Goal: Task Accomplishment & Management: Use online tool/utility

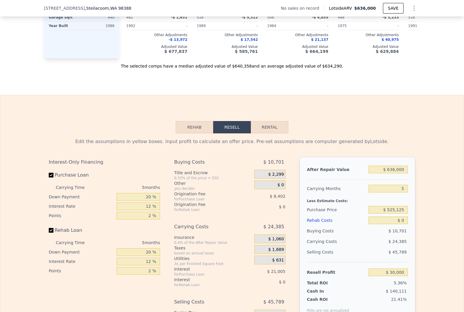
scroll to position [718, 0]
click at [398, 213] on input "$ 525,125" at bounding box center [388, 209] width 39 height 8
type input "$ 520,000"
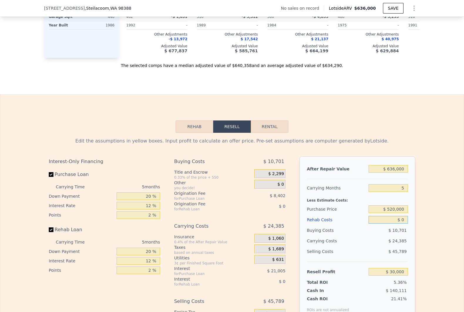
type input "$ 35,429"
click at [320, 225] on div "Rehab Costs" at bounding box center [336, 220] width 59 height 11
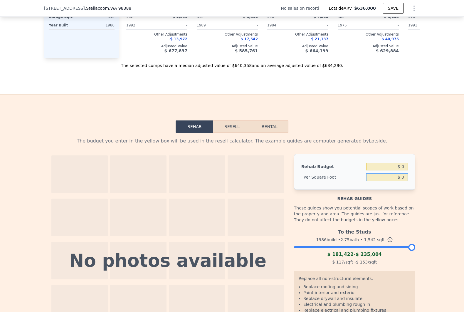
click at [403, 181] on input "$ 0" at bounding box center [387, 177] width 42 height 8
type input "$ 40"
type input "$ 61,680"
click at [230, 133] on button "Resell" at bounding box center [231, 126] width 37 height 12
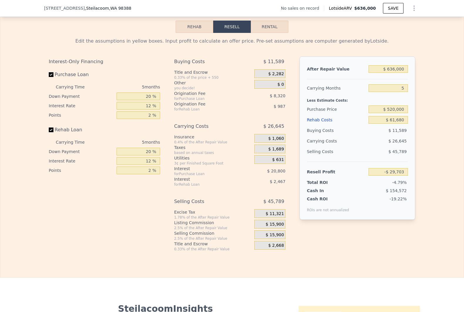
scroll to position [816, 0]
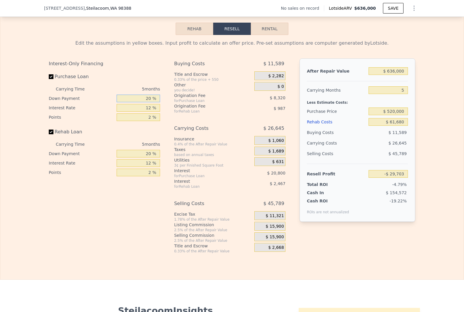
click at [133, 102] on input "20 %" at bounding box center [138, 99] width 43 height 8
type input "1 %"
type input "-$ 36,619"
type input "10 %"
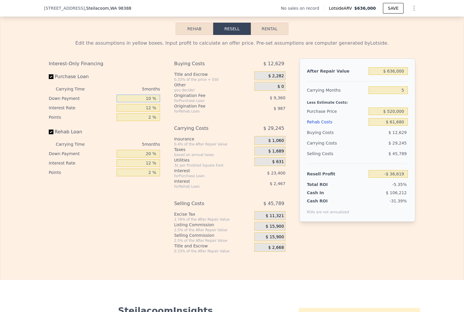
type input "-$ 33,343"
type input "10 %"
type input "-$ 33,776"
type input "10 %"
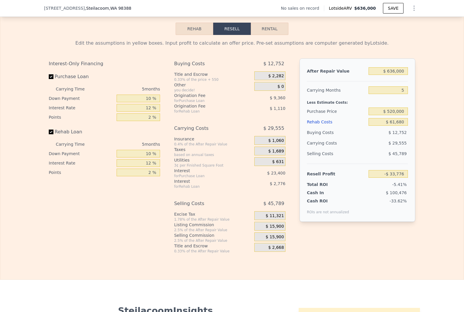
click at [272, 229] on span "$ 15,900" at bounding box center [275, 226] width 18 height 5
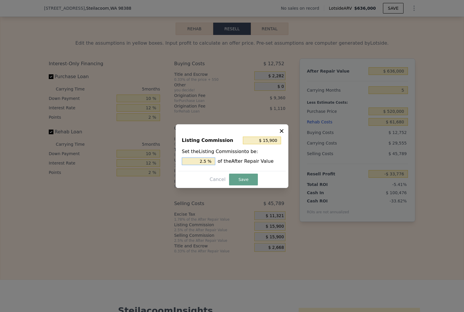
drag, startPoint x: 186, startPoint y: 159, endPoint x: 189, endPoint y: 161, distance: 4.0
click at [188, 160] on input "2.5 %" at bounding box center [199, 162] width 34 height 8
click at [189, 161] on input "2.5 %" at bounding box center [199, 162] width 34 height 8
type input "$ 6,360"
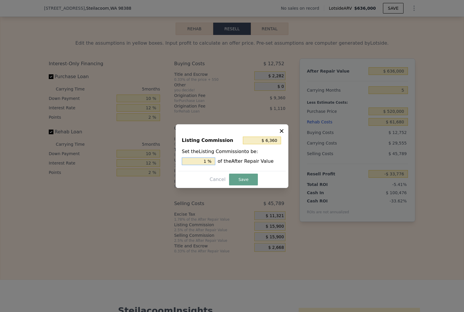
type input "1. %"
type input "$ 9,540"
type input "1.5 %"
click at [239, 177] on button "Save" at bounding box center [243, 180] width 29 height 12
type input "-$ 27,416"
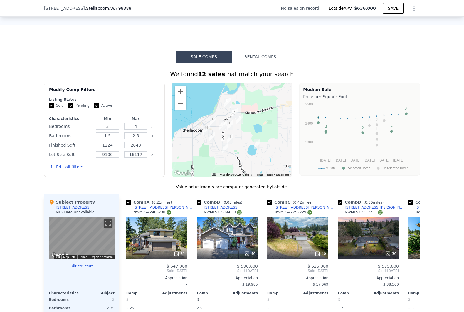
scroll to position [392, 0]
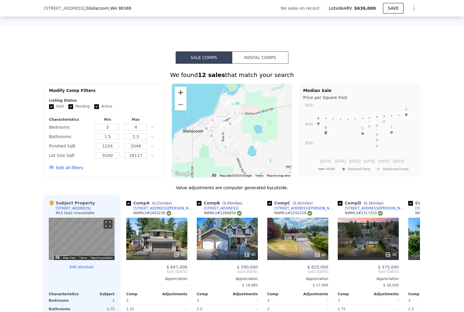
click at [177, 98] on button "Zoom in" at bounding box center [181, 93] width 12 height 12
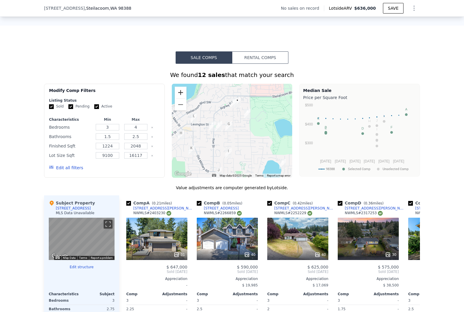
click at [177, 98] on button "Zoom in" at bounding box center [181, 93] width 12 height 12
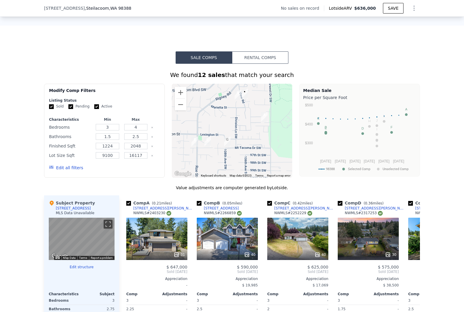
drag, startPoint x: 216, startPoint y: 119, endPoint x: 218, endPoint y: 136, distance: 17.0
click at [218, 136] on div at bounding box center [232, 131] width 121 height 94
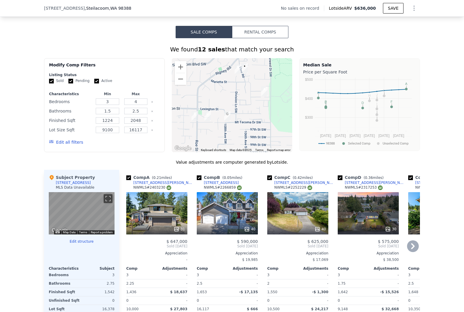
scroll to position [457, 0]
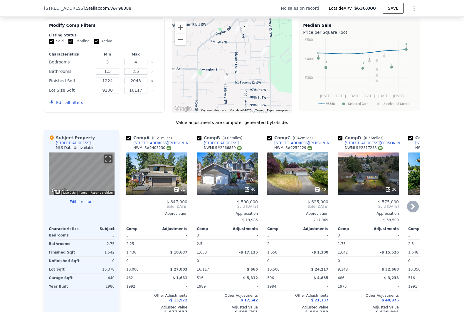
click at [222, 173] on div "40" at bounding box center [227, 174] width 61 height 42
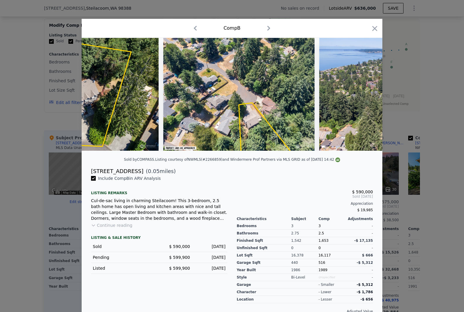
scroll to position [0, 6584]
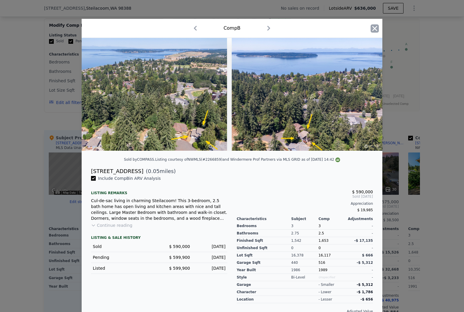
click at [373, 31] on icon "button" at bounding box center [375, 28] width 8 height 8
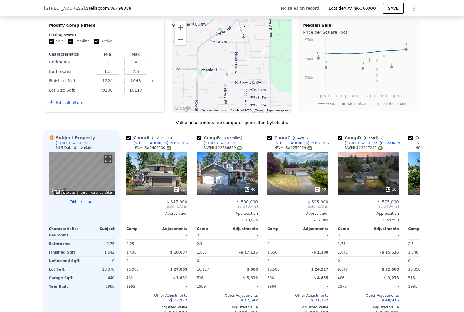
click at [69, 105] on button "Edit all filters" at bounding box center [66, 103] width 34 height 6
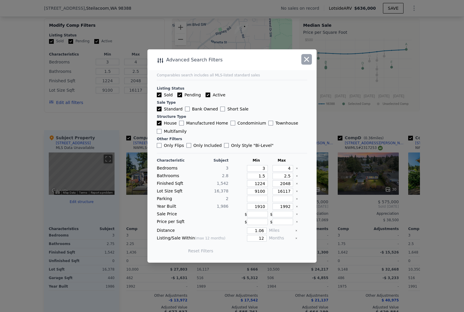
click at [303, 61] on icon "button" at bounding box center [307, 59] width 8 height 8
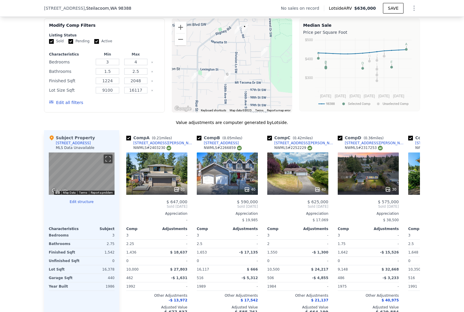
click at [60, 105] on button "Edit all filters" at bounding box center [66, 103] width 34 height 6
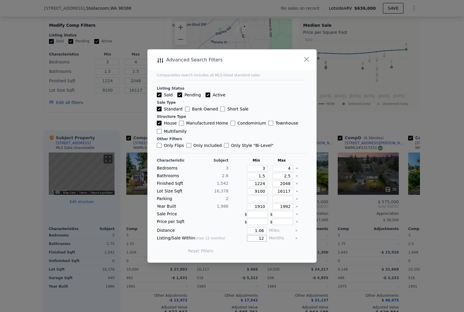
click at [261, 237] on input "12" at bounding box center [257, 238] width 20 height 6
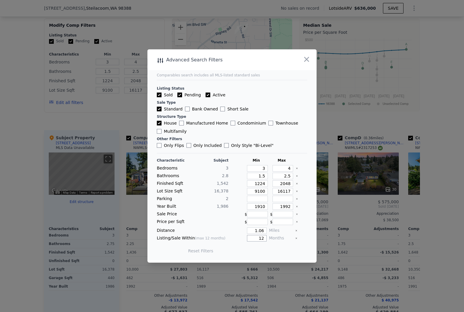
drag, startPoint x: 261, startPoint y: 237, endPoint x: 248, endPoint y: 237, distance: 12.6
click at [248, 237] on input "12" at bounding box center [257, 238] width 20 height 6
type input "6"
click at [257, 233] on input "1.06" at bounding box center [257, 230] width 20 height 6
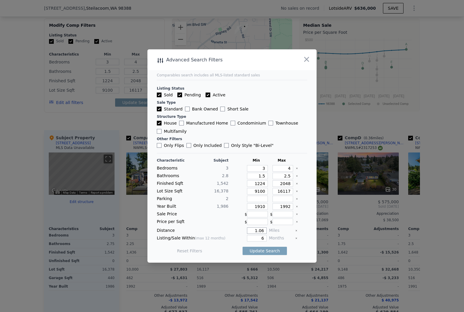
click at [257, 233] on input "1.06" at bounding box center [257, 230] width 20 height 6
type input "0.5"
click at [252, 248] on button "Update Search" at bounding box center [265, 251] width 44 height 8
checkbox input "false"
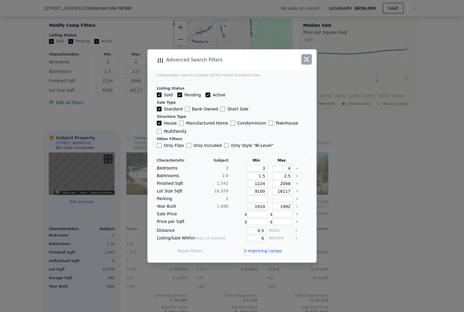
click at [306, 56] on icon "button" at bounding box center [307, 59] width 8 height 8
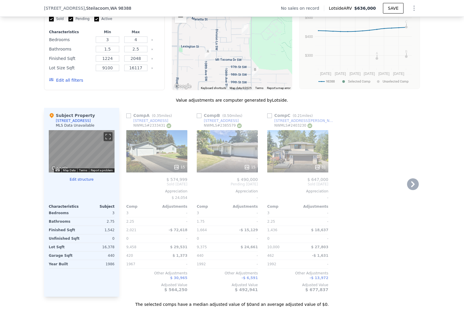
scroll to position [490, 0]
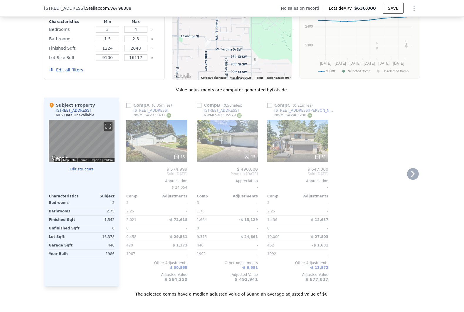
click at [170, 150] on div "15" at bounding box center [156, 141] width 61 height 42
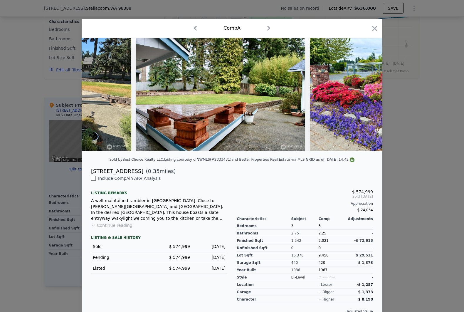
scroll to position [0, 1962]
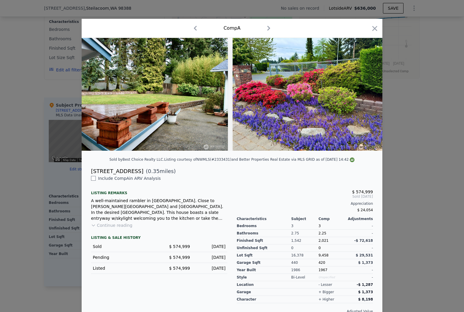
click at [414, 167] on div at bounding box center [232, 156] width 464 height 312
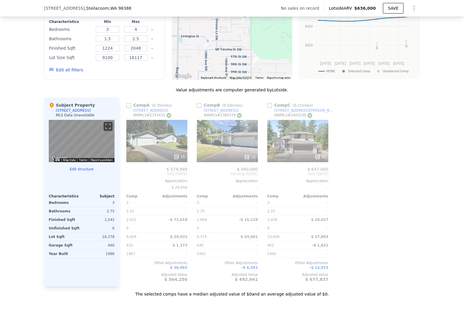
click at [240, 148] on div "15" at bounding box center [227, 141] width 61 height 42
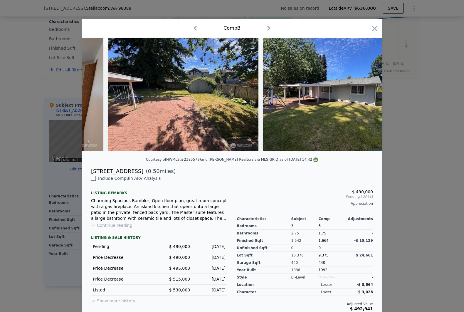
scroll to position [0, 1784]
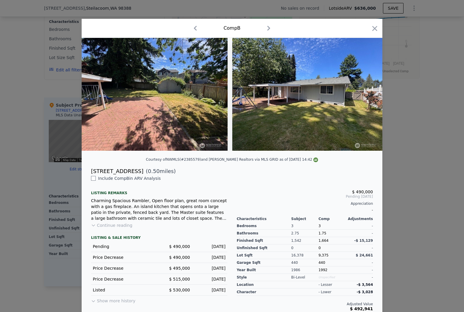
click at [408, 173] on div at bounding box center [232, 156] width 464 height 312
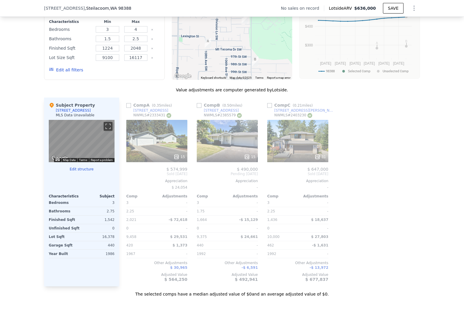
click at [297, 152] on div "31" at bounding box center [297, 141] width 61 height 42
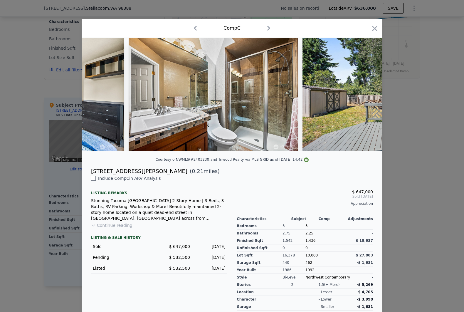
scroll to position [0, 4192]
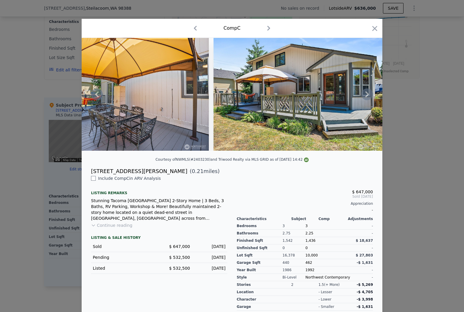
click at [322, 149] on img at bounding box center [298, 94] width 169 height 113
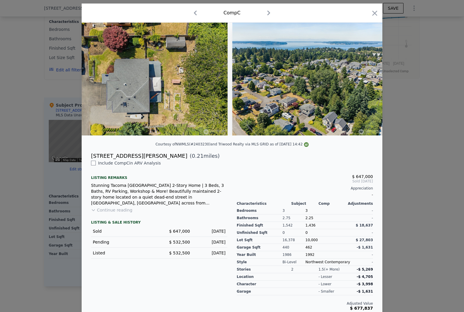
scroll to position [24, 0]
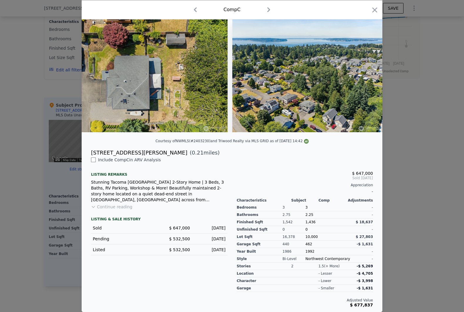
click at [121, 205] on button "Continue reading" at bounding box center [111, 207] width 41 height 6
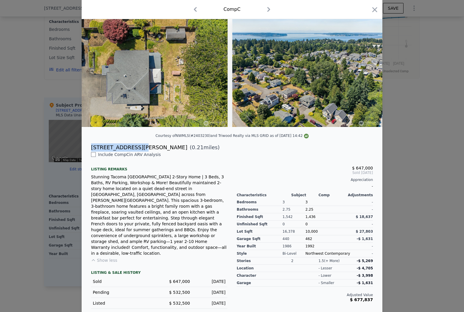
drag, startPoint x: 90, startPoint y: 153, endPoint x: 136, endPoint y: 153, distance: 46.7
click at [136, 152] on div "9304 Farwest Dr SW" at bounding box center [139, 147] width 96 height 8
drag, startPoint x: 136, startPoint y: 153, endPoint x: 130, endPoint y: 152, distance: 6.7
copy div "9304 Farwest Dr SW"
type input "$ 0"
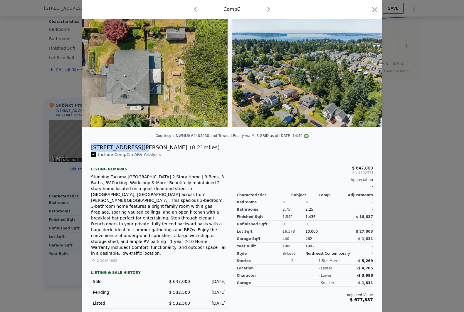
type input "$ 30,000"
checkbox input "true"
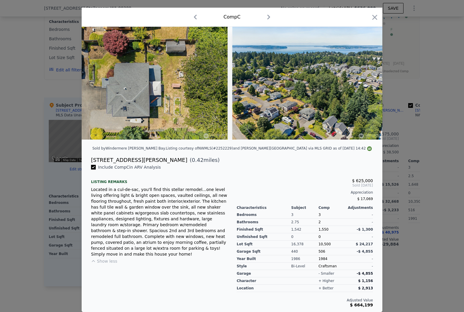
scroll to position [16, 0]
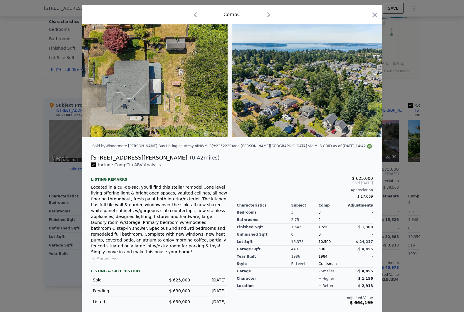
click at [423, 211] on div at bounding box center [232, 156] width 464 height 312
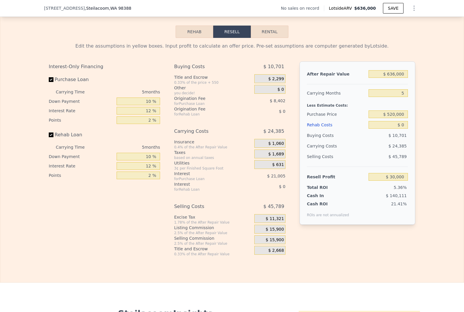
scroll to position [816, 0]
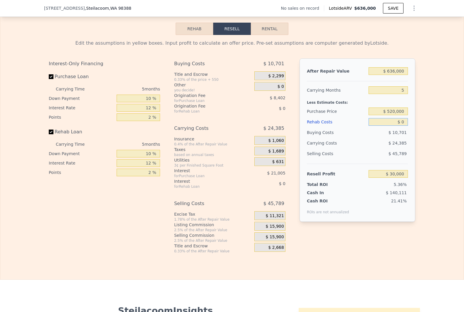
click at [393, 126] on input "$ 0" at bounding box center [388, 122] width 39 height 8
click at [321, 127] on div "Rehab Costs" at bounding box center [336, 122] width 59 height 11
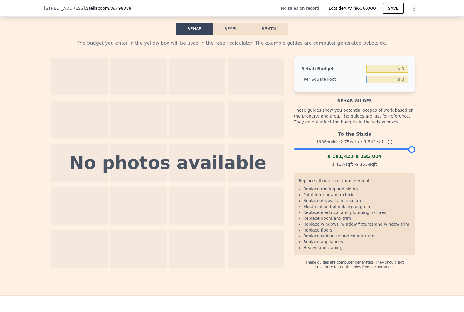
click at [389, 83] on input "$ 0" at bounding box center [387, 80] width 42 height 8
click at [394, 83] on input "$ 0" at bounding box center [387, 80] width 42 height 8
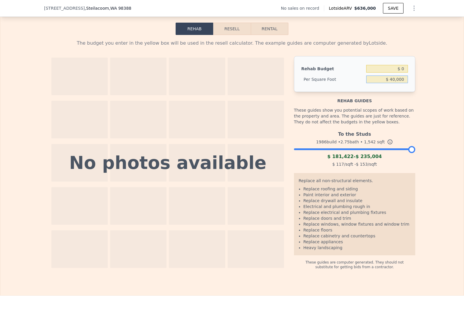
type input "$ 40,000"
type input "$ 61,680,000"
click at [384, 83] on input "$ 40,000" at bounding box center [387, 80] width 42 height 8
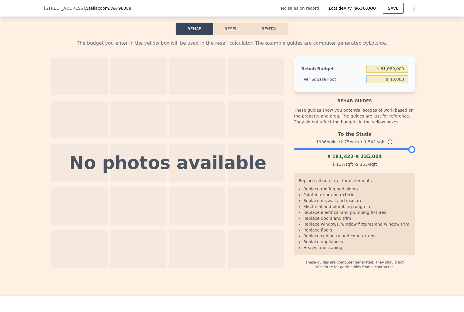
click at [384, 83] on input "$ 40,000" at bounding box center [387, 80] width 42 height 8
type input "$ 45"
type input "$ 69,390"
click at [392, 83] on input "$ 45" at bounding box center [387, 80] width 42 height 8
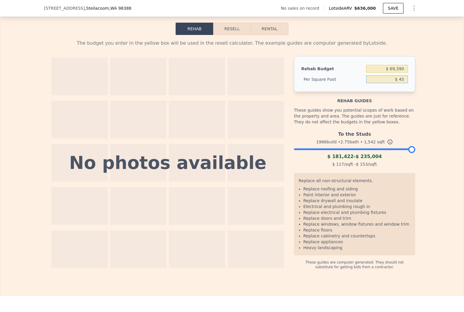
click at [392, 83] on input "$ 45" at bounding box center [387, 80] width 42 height 8
type input "$ 50"
type input "$ 77,100"
click at [227, 35] on button "Resell" at bounding box center [231, 29] width 37 height 12
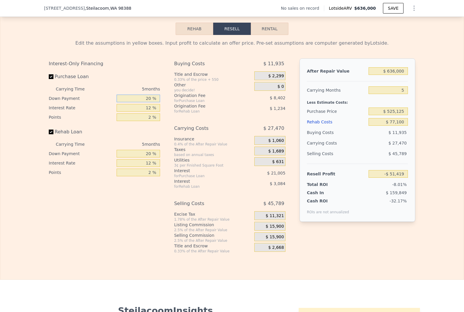
click at [144, 102] on input "20 %" at bounding box center [138, 99] width 43 height 8
type input "1 %"
type input "-$ 58,404"
type input "10 %"
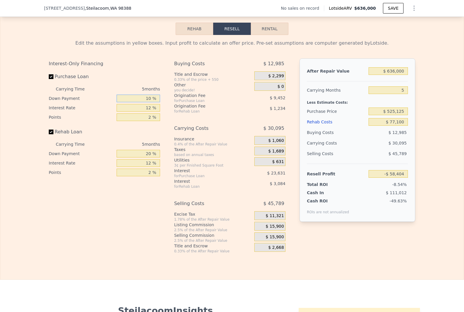
type input "-$ 55,094"
type input "10 %"
type input "-$ 55,633"
type input "10 %"
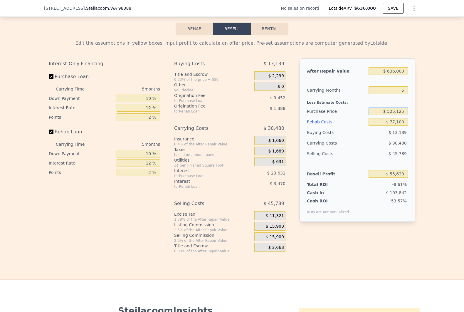
click at [393, 115] on input "$ 525,125" at bounding box center [388, 112] width 39 height 8
type input "$ 460,000"
type input "$ 13,811"
click at [272, 229] on span "$ 15,900" at bounding box center [275, 226] width 18 height 5
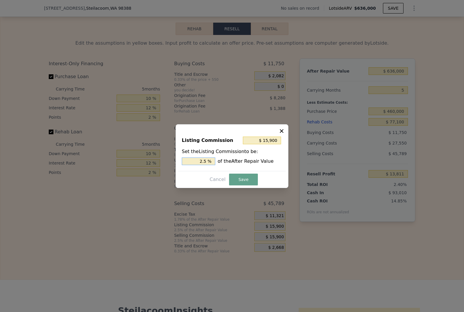
click at [205, 158] on input "2.5 %" at bounding box center [199, 162] width 34 height 8
type input "$ 6,360"
type input "1. %"
type input "$ 9,540"
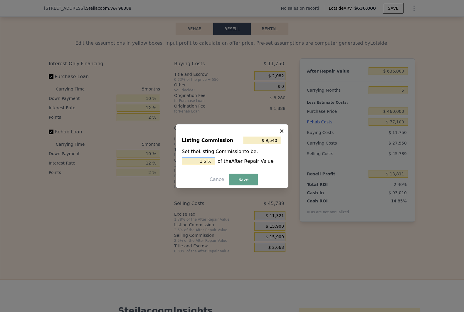
type input "1.5 %"
click at [242, 179] on button "Save" at bounding box center [243, 180] width 29 height 12
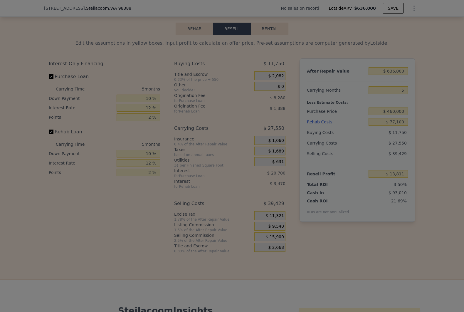
type input "$ 20,171"
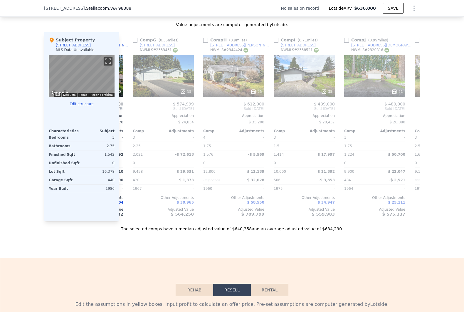
scroll to position [0, 418]
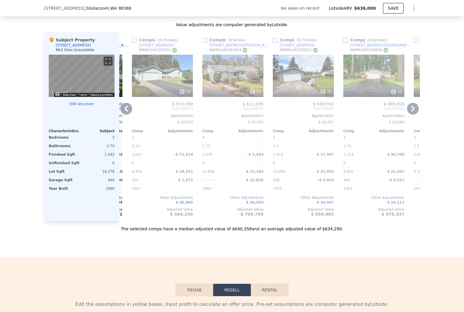
click at [239, 78] on div "25" at bounding box center [232, 76] width 61 height 42
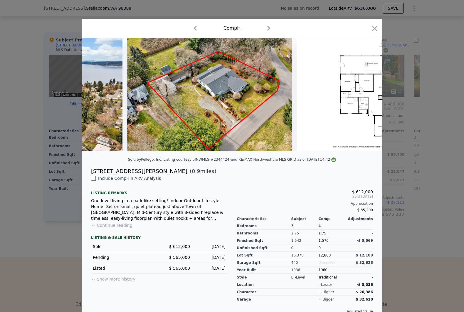
scroll to position [0, 4021]
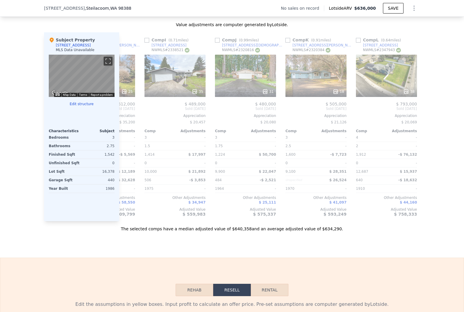
scroll to position [0, 559]
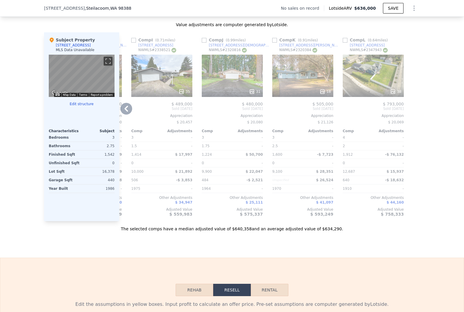
click at [380, 84] on div "38" at bounding box center [373, 76] width 61 height 42
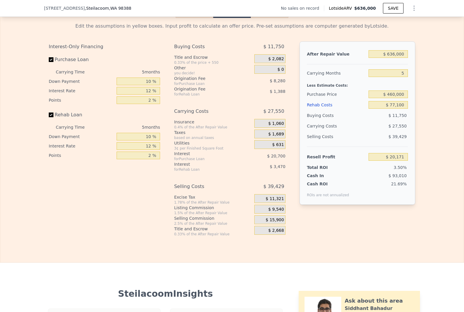
scroll to position [849, 0]
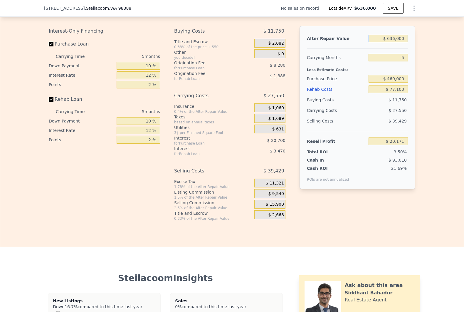
drag, startPoint x: 389, startPoint y: 46, endPoint x: 412, endPoint y: 46, distance: 22.9
click at [412, 46] on div "After Repair Value $ 636,000 Carrying Months 5 Less Estimate Costs: Purchase Pr…" at bounding box center [358, 107] width 116 height 163
type input "$ 6"
type input "-$ 575,884"
type input "$ 75"
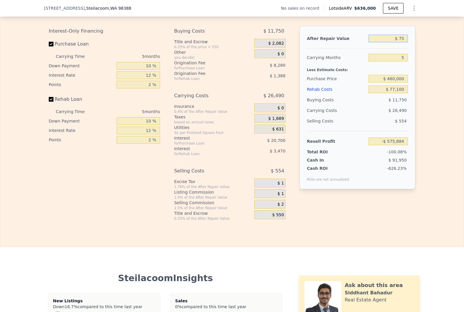
type input "-$ 575,819"
type input "$ 750"
type input "-$ 575,186"
type input "$ 7,500"
type input "-$ 568,863"
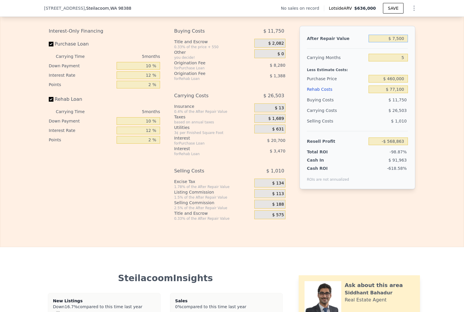
type input "$ 75,000"
type input "-$ 505,600"
type input "$ 750,000"
type input "$ 127,012"
type input "$ 750,000"
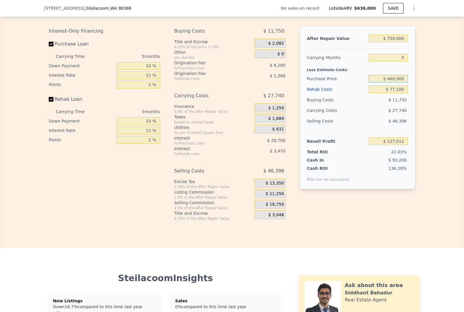
click at [396, 83] on input "$ 460,000" at bounding box center [388, 79] width 39 height 8
type input "$ 500,000"
type input "$ 84,359"
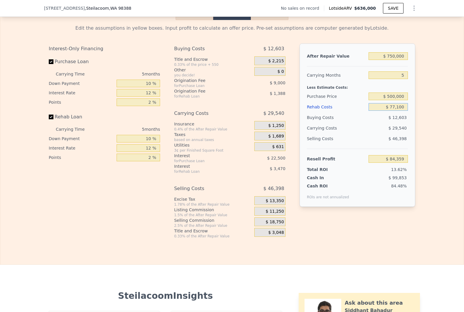
scroll to position [816, 0]
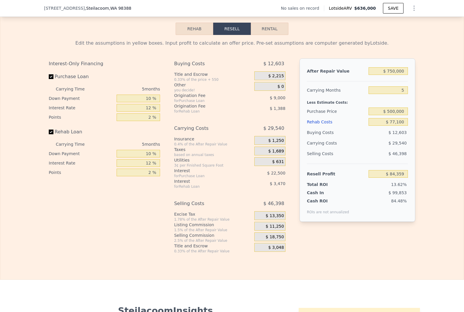
click at [352, 244] on div "After Repair Value $ 750,000 Carrying Months 5 Less Estimate Costs: Purchase Pr…" at bounding box center [358, 151] width 116 height 186
click at [320, 127] on div "Rehab Costs" at bounding box center [336, 122] width 59 height 11
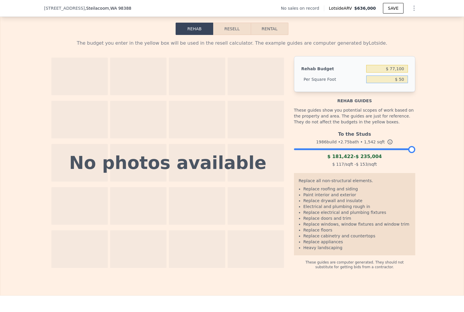
click at [394, 83] on input "$ 50" at bounding box center [387, 80] width 42 height 8
type input "$ 60"
type input "$ 92,520"
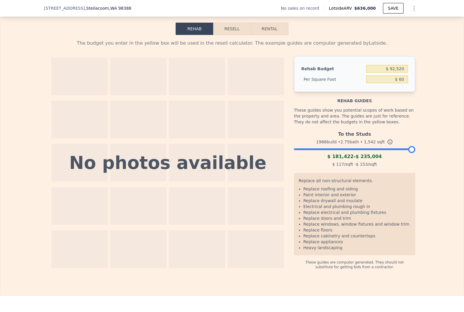
click at [237, 35] on button "Resell" at bounding box center [231, 29] width 37 height 12
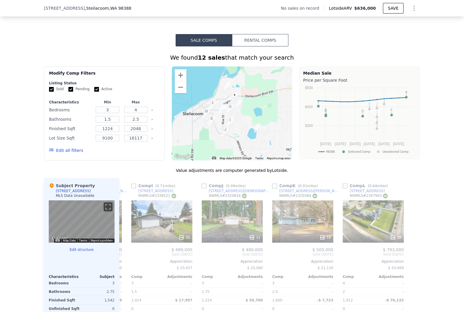
scroll to position [392, 0]
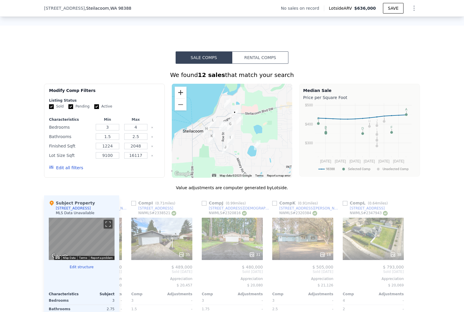
click at [180, 98] on button "Zoom in" at bounding box center [181, 93] width 12 height 12
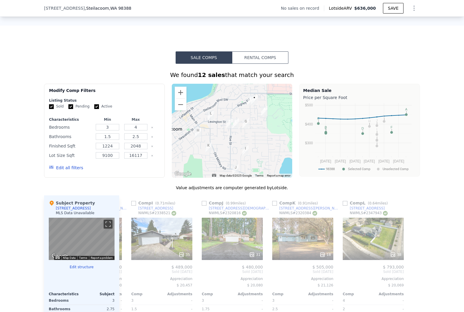
drag, startPoint x: 213, startPoint y: 121, endPoint x: 232, endPoint y: 118, distance: 18.4
click at [232, 118] on div at bounding box center [232, 131] width 121 height 94
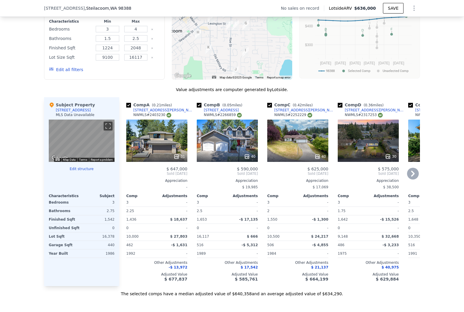
scroll to position [490, 0]
click at [165, 152] on div "31" at bounding box center [156, 141] width 61 height 42
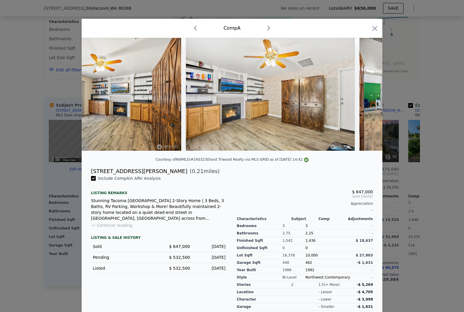
scroll to position [0, 2390]
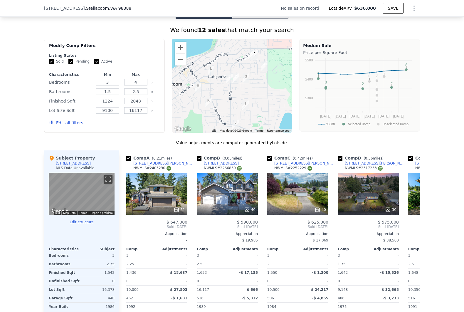
scroll to position [424, 0]
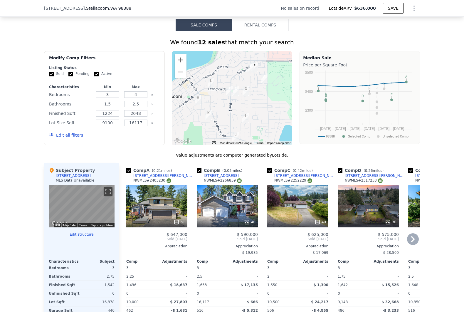
drag, startPoint x: 210, startPoint y: 177, endPoint x: 207, endPoint y: 180, distance: 4.0
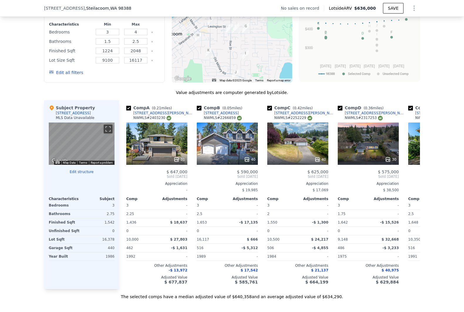
scroll to position [490, 0]
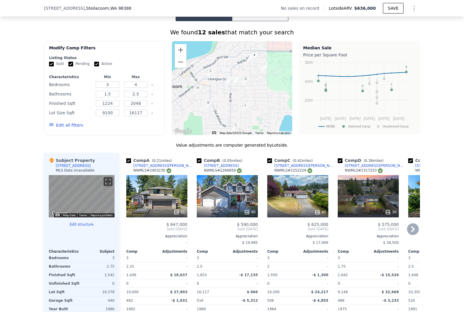
type input "$ 636,000"
type input "$ 0"
type input "$ 30,000"
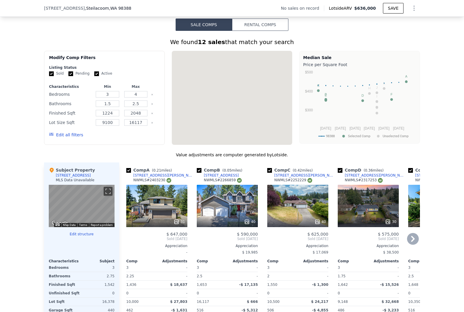
scroll to position [424, 0]
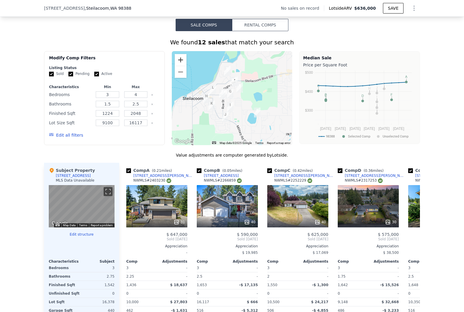
click at [181, 63] on button "Zoom in" at bounding box center [181, 60] width 12 height 12
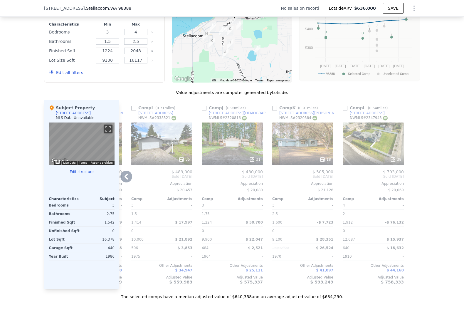
scroll to position [490, 0]
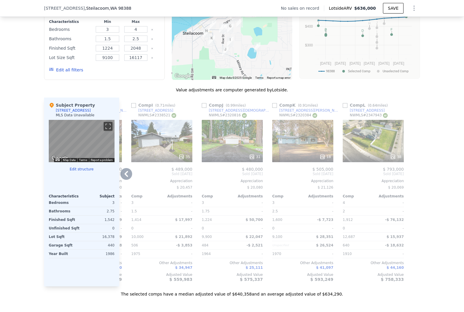
drag, startPoint x: 369, startPoint y: 112, endPoint x: 355, endPoint y: 115, distance: 15.0
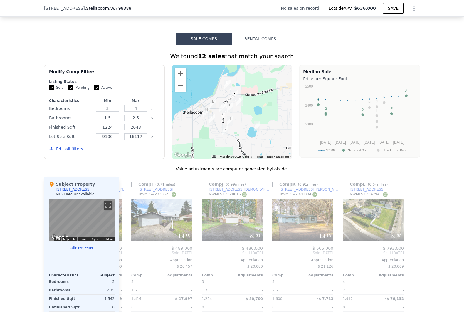
scroll to position [359, 0]
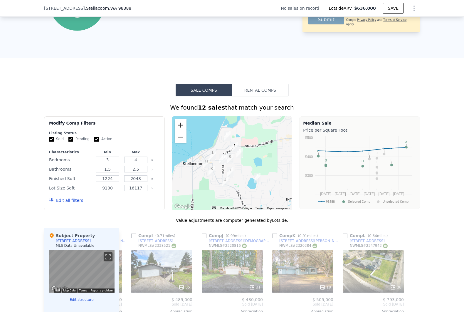
click at [175, 130] on button "Zoom in" at bounding box center [181, 125] width 12 height 12
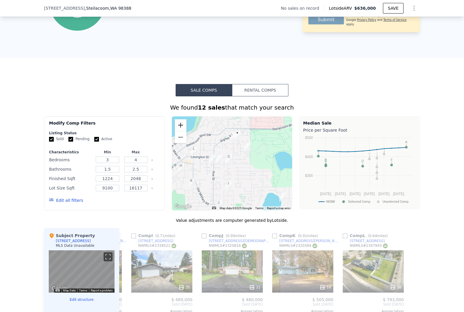
click at [175, 130] on button "Zoom in" at bounding box center [181, 125] width 12 height 12
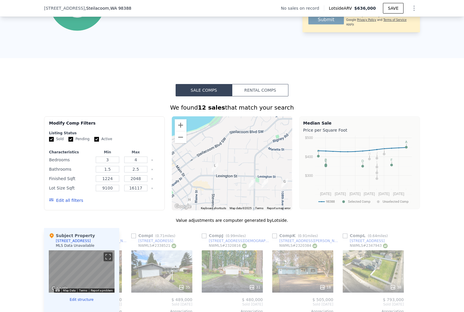
drag, startPoint x: 209, startPoint y: 159, endPoint x: 271, endPoint y: 186, distance: 67.0
click at [271, 186] on div at bounding box center [232, 163] width 121 height 94
click at [178, 125] on button "Zoom in" at bounding box center [181, 125] width 12 height 12
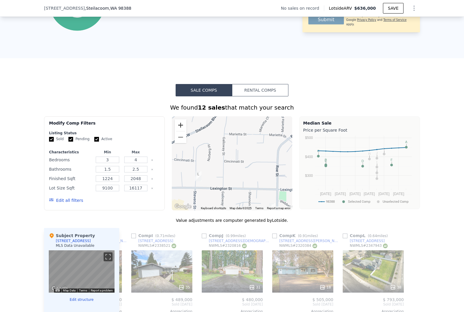
click at [178, 125] on button "Zoom in" at bounding box center [181, 125] width 12 height 12
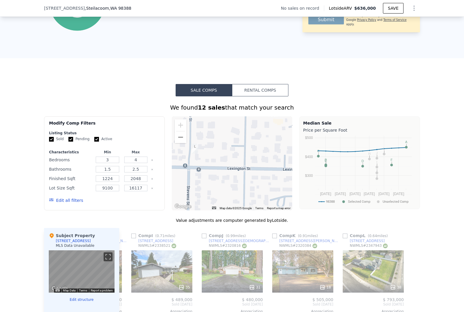
drag, startPoint x: 197, startPoint y: 183, endPoint x: 228, endPoint y: 136, distance: 56.2
click at [228, 136] on div at bounding box center [232, 163] width 121 height 94
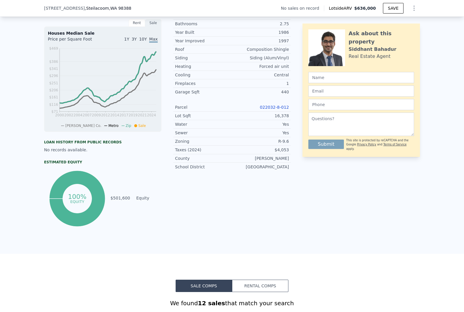
scroll to position [163, 0]
drag, startPoint x: 275, startPoint y: 155, endPoint x: 290, endPoint y: 155, distance: 15.0
click at [290, 155] on div "LISTING & SALE HISTORY No sales history record for this property. Rent Sale Ren…" at bounding box center [232, 111] width 376 height 235
copy div "$4,053"
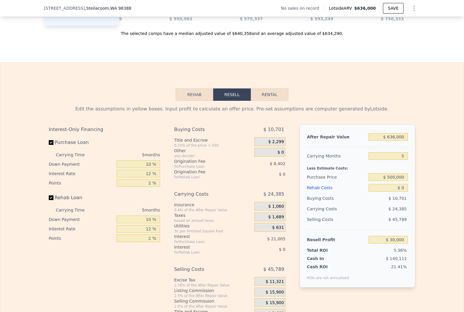
scroll to position [751, 0]
drag, startPoint x: 386, startPoint y: 145, endPoint x: 406, endPoint y: 145, distance: 20.6
click at [406, 145] on div "After Repair Value $ 636,000 Carrying Months 5 Less Estimate Costs: Purchase Pr…" at bounding box center [358, 205] width 116 height 163
type input "$ 7"
type input "-$ 559,694"
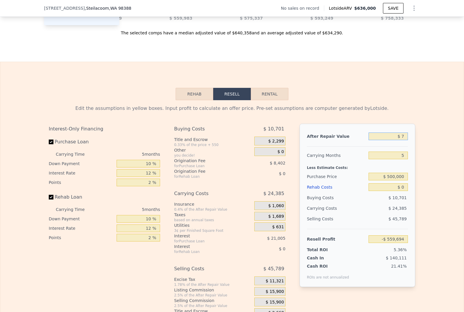
type input "$ 70"
type input "-$ 559,636"
type input "$ 700"
type input "-$ 559,052"
type input "$ 7,000"
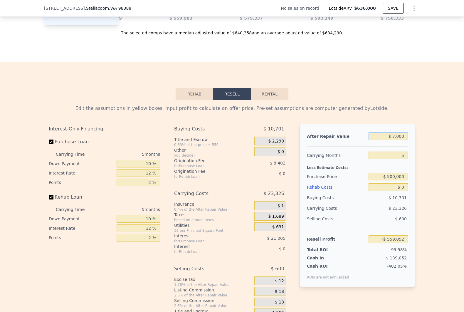
type input "-$ 553,211"
type input "$ 70,000"
type input "-$ 494,797"
type input "$ 700,000"
type input "$ 89,341"
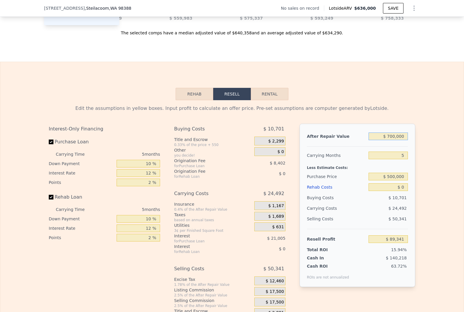
type input "$ 700,000"
type input "4"
type input "$ 94,240"
type input "4"
click at [397, 191] on input "$ 0" at bounding box center [388, 187] width 39 height 8
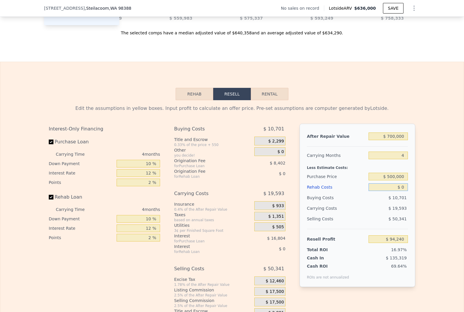
click at [397, 191] on input "$ 0" at bounding box center [388, 187] width 39 height 8
click at [323, 192] on div "Rehab Costs" at bounding box center [336, 187] width 59 height 11
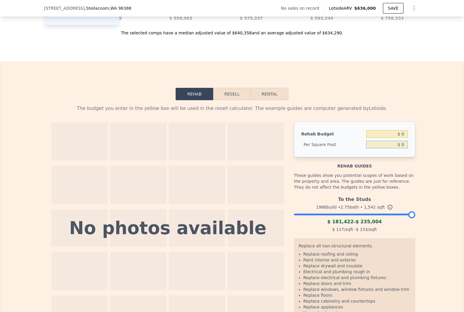
click at [392, 148] on input "$ 0" at bounding box center [387, 145] width 42 height 8
type input "$ 50"
type input "$ 77,100"
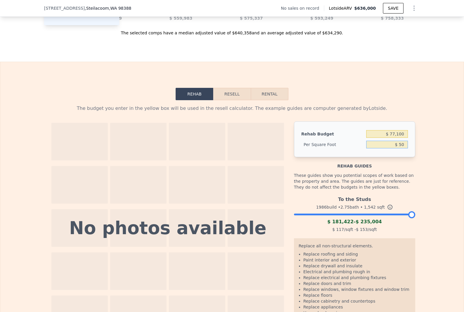
click at [395, 148] on input "$ 50" at bounding box center [387, 145] width 42 height 8
type input "$ 5"
type input "$ 60"
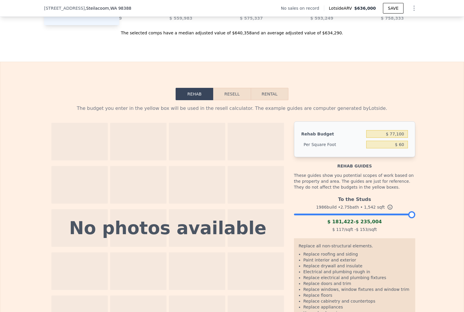
type input "$ 92,520"
click at [233, 100] on button "Resell" at bounding box center [231, 94] width 37 height 12
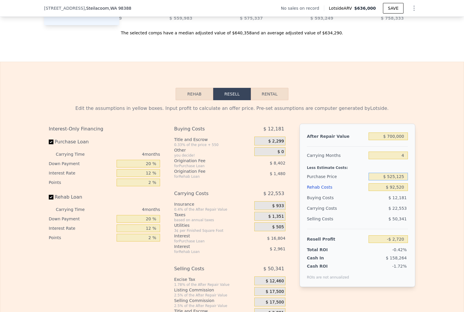
drag, startPoint x: 388, startPoint y: 185, endPoint x: 412, endPoint y: 185, distance: 24.4
click at [412, 185] on div "After Repair Value $ 700,000 Carrying Months 4 Less Estimate Costs: Purchase Pr…" at bounding box center [358, 205] width 116 height 163
type input "$ 500,000"
type input "$ 23,695"
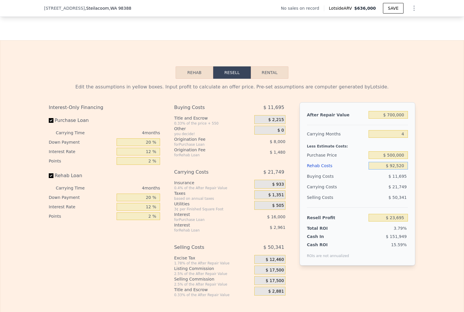
scroll to position [783, 0]
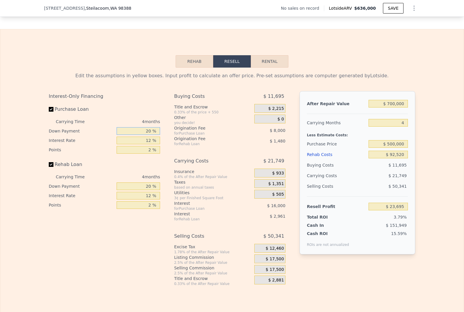
click at [142, 135] on input "20 %" at bounding box center [138, 131] width 43 height 8
type input "1 %"
type input "$ 17,995"
type input "10 %"
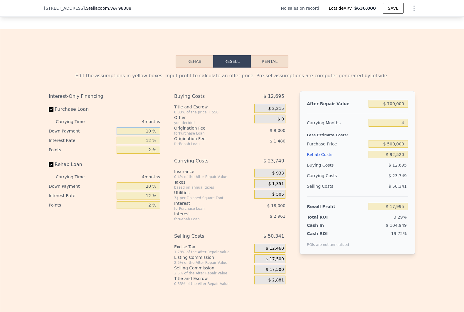
type input "$ 20,695"
type input "10 %"
click at [145, 190] on input "20 %" at bounding box center [138, 186] width 43 height 8
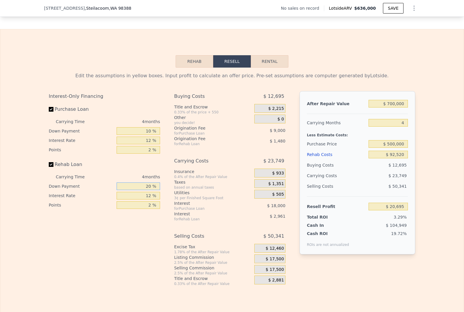
type input "1 %"
type input "$ 19,639"
type input "10 %"
type input "$ 20,138"
type input "10 %"
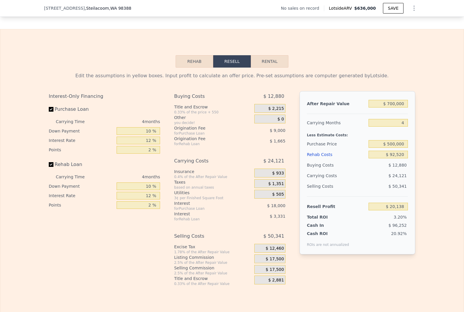
click at [270, 262] on span "$ 17,500" at bounding box center [275, 259] width 18 height 5
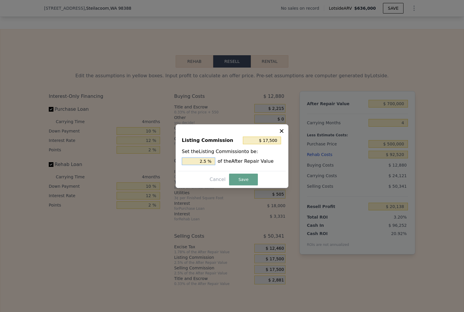
click at [199, 161] on input "2.5 %" at bounding box center [199, 162] width 34 height 8
type input "$ 7,000"
type input "1 %"
click at [245, 177] on button "Save" at bounding box center [243, 180] width 29 height 12
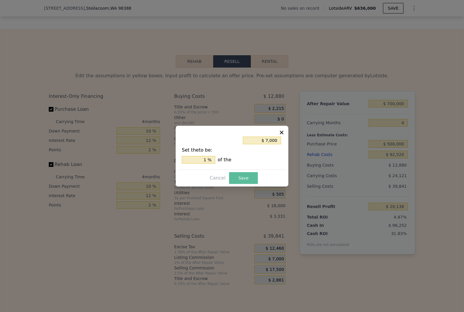
type input "$ 30,638"
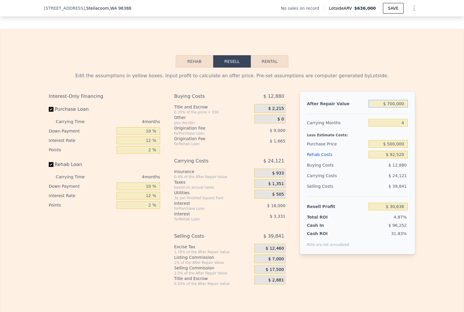
drag, startPoint x: 387, startPoint y: 114, endPoint x: 405, endPoint y: 109, distance: 17.9
click at [405, 109] on div "$ 700,000" at bounding box center [388, 103] width 39 height 11
type input "$ 7"
type input "-$ 629,131"
type input "$ 72"
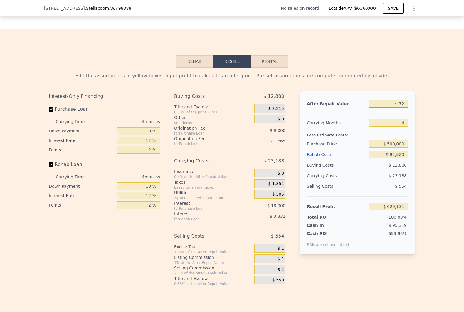
type input "-$ 629,070"
type input "$ 720"
type input "-$ 628,459"
type input "$ 7,200"
type input "-$ 622,352"
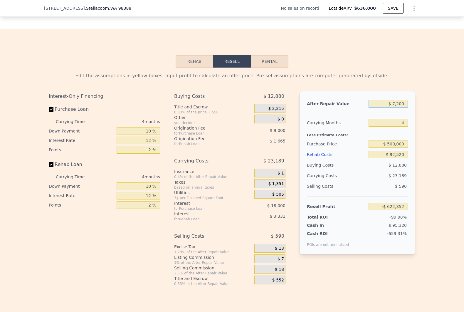
type input "$ 72,000"
type input "-$ 561,276"
type input "$ 720,000"
type input "$ 49,488"
click at [389, 109] on div "$ 720,000" at bounding box center [388, 103] width 39 height 11
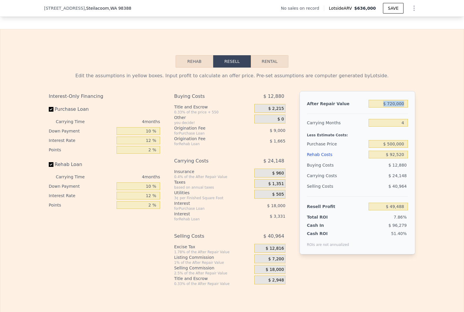
click at [389, 109] on div "$ 720,000" at bounding box center [388, 103] width 39 height 11
drag, startPoint x: 389, startPoint y: 109, endPoint x: 389, endPoint y: 112, distance: 3.0
click at [389, 108] on input "$ 720,000" at bounding box center [388, 104] width 39 height 8
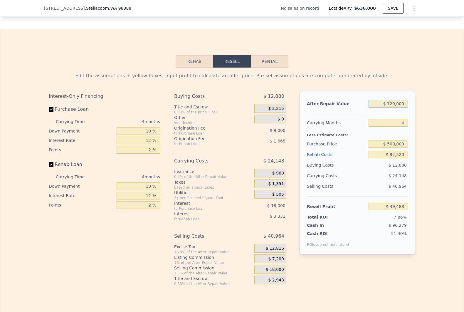
type input "$ 7"
type input "-$ 629,131"
type input "$ 74"
type input "-$ 629,068"
type input "$ 740"
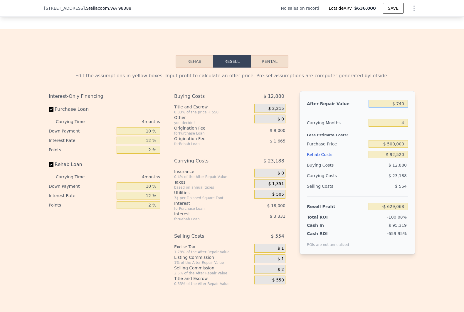
type input "-$ 628,440"
type input "$ 7,400"
type input "-$ 622,164"
type input "$ 74,000"
type input "-$ 559,390"
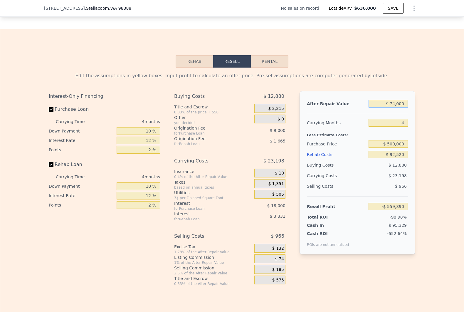
type input "$ 740,000"
type input "$ 68,339"
type input "$ 7,400,000"
type input "$ 6,345,633"
type input "$ 740,000"
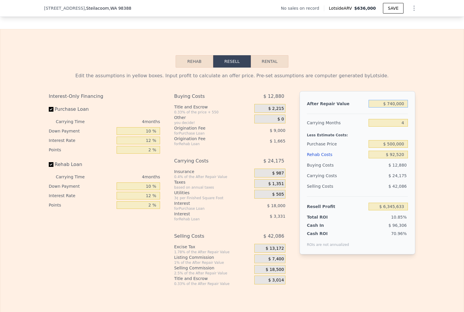
type input "$ 68,339"
click at [419, 148] on div "Edit the assumptions in yellow boxes. Input profit to calculate an offer price.…" at bounding box center [232, 177] width 464 height 219
click at [393, 158] on input "$ 92,520" at bounding box center [388, 155] width 39 height 8
drag, startPoint x: 390, startPoint y: 152, endPoint x: 412, endPoint y: 152, distance: 21.7
click at [412, 152] on div "After Repair Value $ 740,000 Carrying Months 4 Less Estimate Costs: Purchase Pr…" at bounding box center [358, 172] width 116 height 163
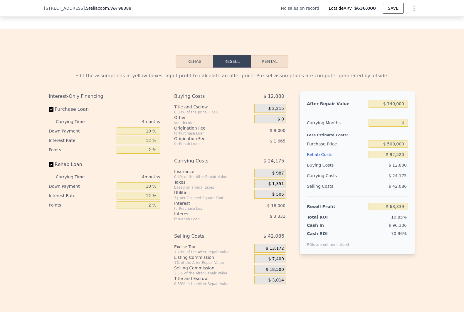
click at [421, 153] on div "Edit the assumptions in yellow boxes. Input profit to calculate an offer price.…" at bounding box center [232, 177] width 464 height 219
drag, startPoint x: 389, startPoint y: 110, endPoint x: 412, endPoint y: 110, distance: 23.2
click at [412, 110] on div "After Repair Value $ 740,000 Carrying Months 4 Less Estimate Costs: Purchase Pr…" at bounding box center [358, 172] width 116 height 163
type input "$ 70"
type input "-$ 629,072"
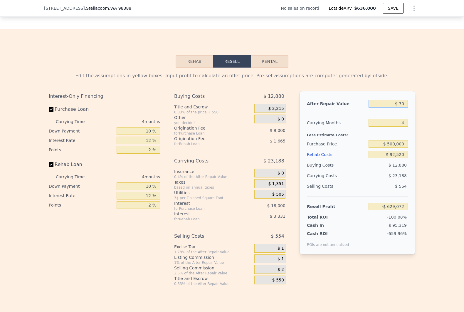
type input "$ 700"
type input "-$ 628,478"
type input "$ 7,000"
type input "-$ 622,540"
type input "$ 70,000"
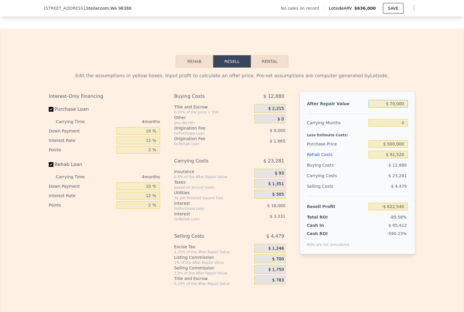
type input "-$ 563,160"
type input "$ 700,000"
type input "$ 30,638"
type input "$ 700,000"
click at [410, 130] on div "After Repair Value $ 700,000 Carrying Months 4 Less Estimate Costs: Purchase Pr…" at bounding box center [358, 172] width 116 height 163
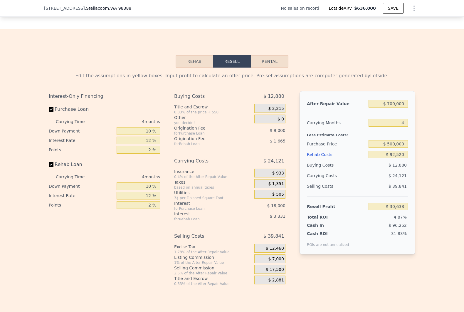
click at [323, 160] on div "Rehab Costs" at bounding box center [336, 154] width 59 height 11
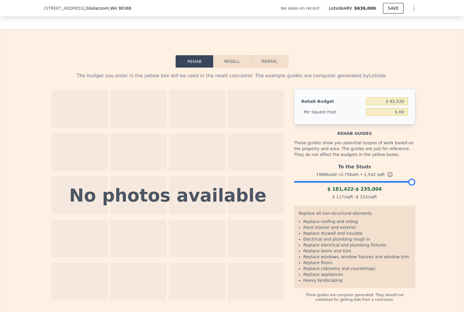
click at [231, 68] on button "Resell" at bounding box center [231, 61] width 37 height 12
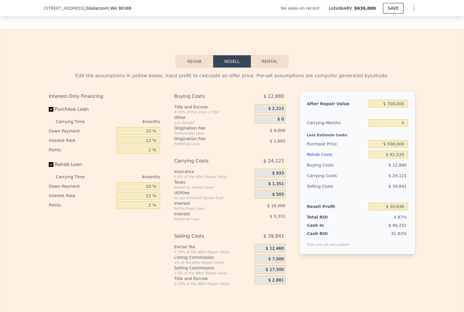
click at [316, 160] on div "Rehab Costs" at bounding box center [336, 154] width 59 height 11
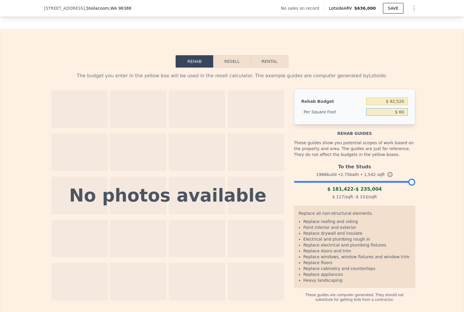
drag, startPoint x: 398, startPoint y: 123, endPoint x: 417, endPoint y: 121, distance: 19.7
click at [417, 121] on div "The budget you enter in the yellow box will be used in the resell calculator. T…" at bounding box center [232, 185] width 376 height 235
type input "$ 50"
type input "$ 77,100"
click at [232, 68] on button "Resell" at bounding box center [231, 61] width 37 height 12
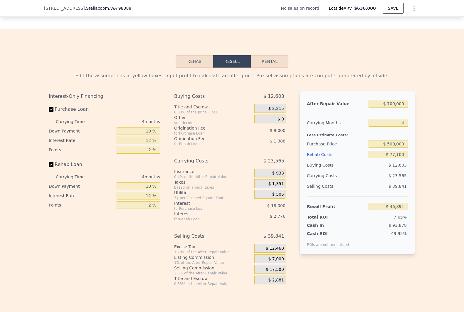
scroll to position [816, 0]
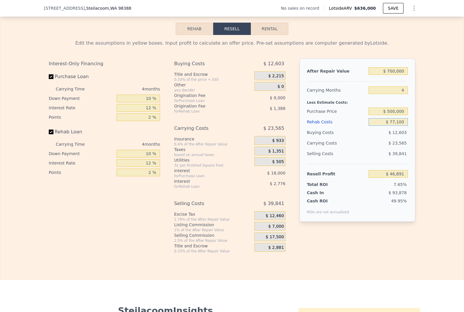
drag, startPoint x: 389, startPoint y: 130, endPoint x: 419, endPoint y: 131, distance: 30.3
click at [419, 131] on div "Edit the assumptions in yellow boxes. Input profit to calculate an offer price.…" at bounding box center [232, 144] width 464 height 219
type input "$ 7,710"
type input "$ 120,030"
type input "$ 771"
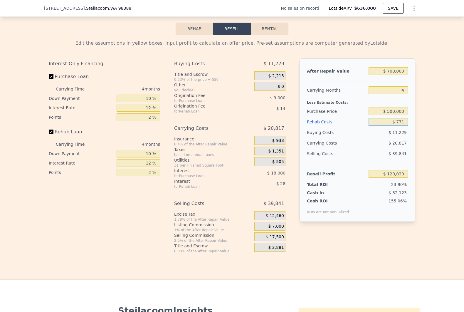
type input "$ 127,342"
type input "$ 77"
type input "$ 128,073"
type input "$ 7"
type input "$ 128,148"
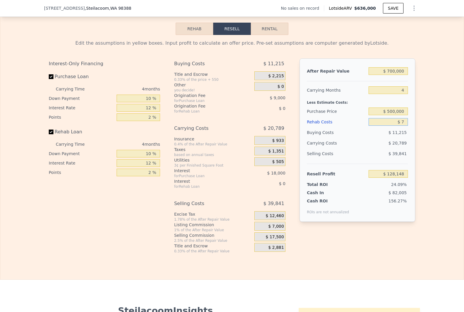
type input "$ 70"
type input "$ 128,080"
type input "$ 700"
type input "$ 127,418"
type input "$ 7,000"
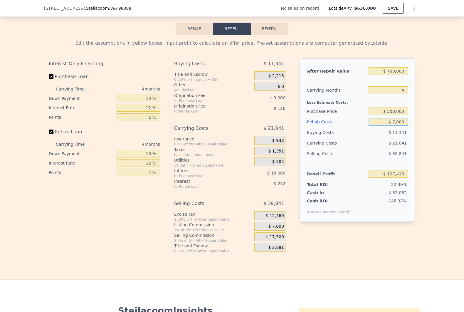
type input "$ 120,777"
type input "$ 70,000"
type input "$ 54,375"
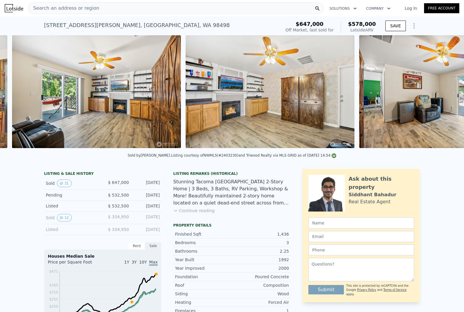
scroll to position [0, 2335]
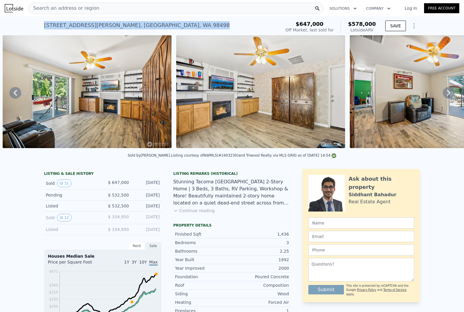
drag, startPoint x: 156, startPoint y: 25, endPoint x: 35, endPoint y: 24, distance: 121.4
click at [35, 24] on div "9304 Farwest Dr SW , Pierce County , WA 98498 Sold Aug 2025 for $647k (~ARV $57…" at bounding box center [232, 25] width 464 height 19
copy div "9304 Farwest Dr SW , Pierce County , WA 98498"
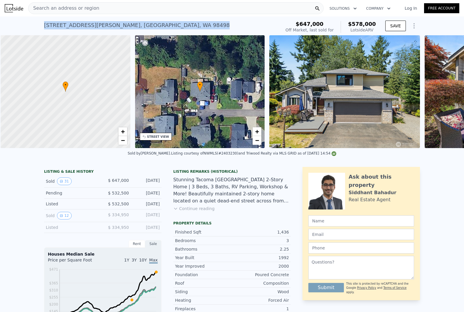
scroll to position [0, 2]
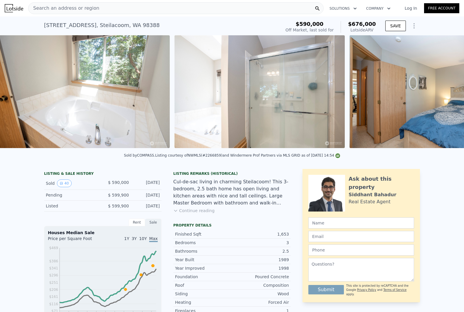
scroll to position [0, 3927]
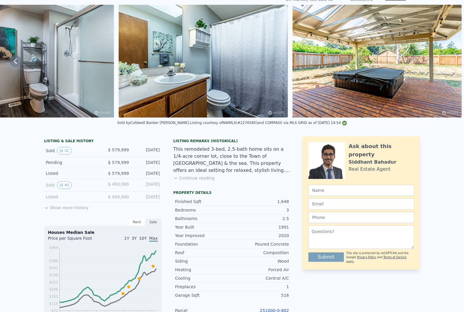
scroll to position [2, 0]
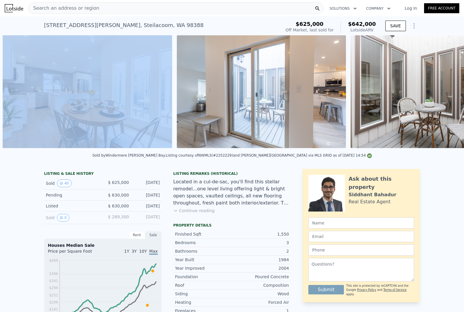
scroll to position [0, 1294]
drag, startPoint x: 31, startPoint y: 150, endPoint x: 138, endPoint y: 152, distance: 107.6
click at [138, 150] on div "• + − • + − STREET VIEW Loading... SATELLITE VIEW" at bounding box center [232, 92] width 464 height 115
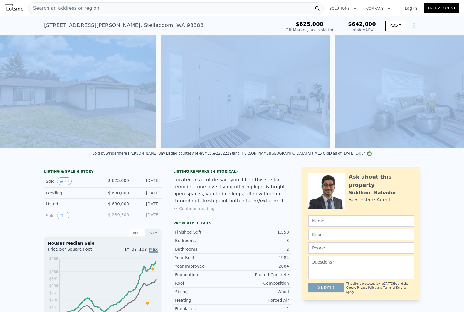
scroll to position [0, 424]
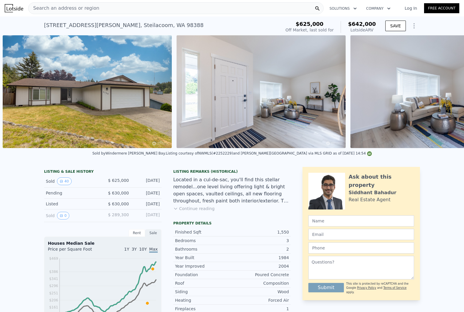
click at [75, 159] on div "Sold by Windermere [PERSON_NAME] Bay . Listing courtesy of NWMLS (#2252229) and…" at bounding box center [232, 155] width 464 height 14
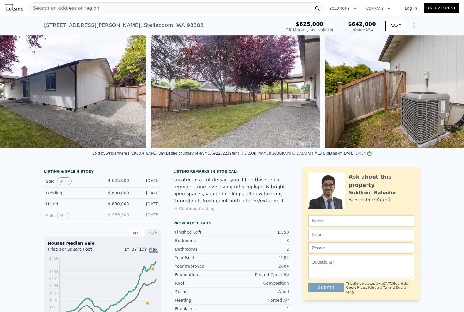
scroll to position [0, 5819]
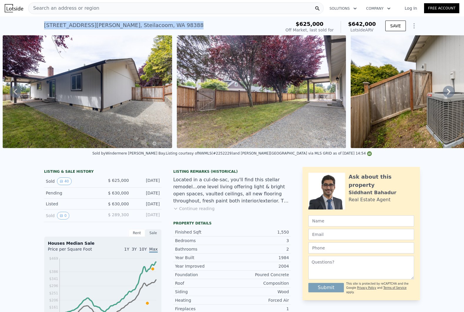
drag, startPoint x: 40, startPoint y: 26, endPoint x: 159, endPoint y: 26, distance: 119.3
click at [159, 26] on div "[STREET_ADDRESS][PERSON_NAME] Sold [DATE] for $625k (~ARV $642k ) $625,000 Off …" at bounding box center [232, 25] width 464 height 19
copy div "[STREET_ADDRESS][PERSON_NAME]"
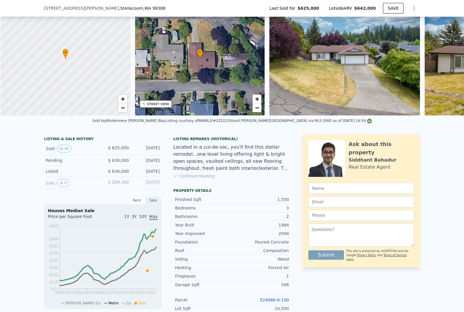
scroll to position [0, 2]
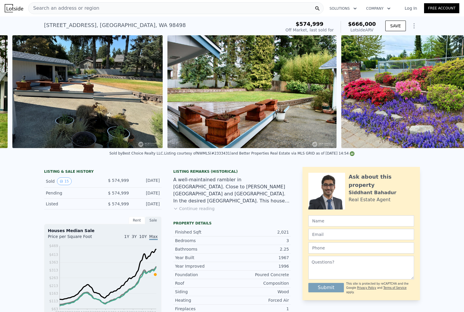
scroll to position [0, 2198]
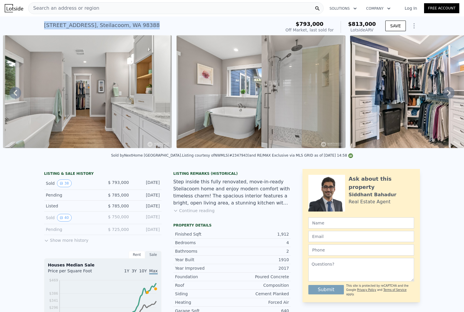
drag, startPoint x: 155, startPoint y: 27, endPoint x: 18, endPoint y: 24, distance: 137.6
click at [18, 24] on div "[STREET_ADDRESS] Sold [DATE] for $793k (~ARV $813k ) $793,000 Off Market, last …" at bounding box center [232, 25] width 464 height 19
copy div "[STREET_ADDRESS]"
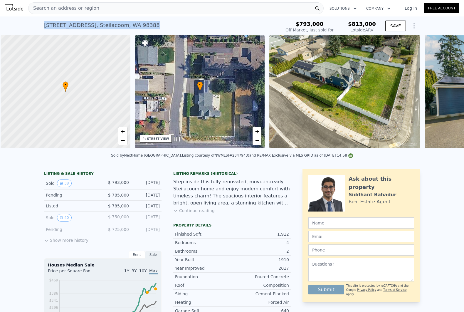
scroll to position [0, 2]
